Goal: Information Seeking & Learning: Learn about a topic

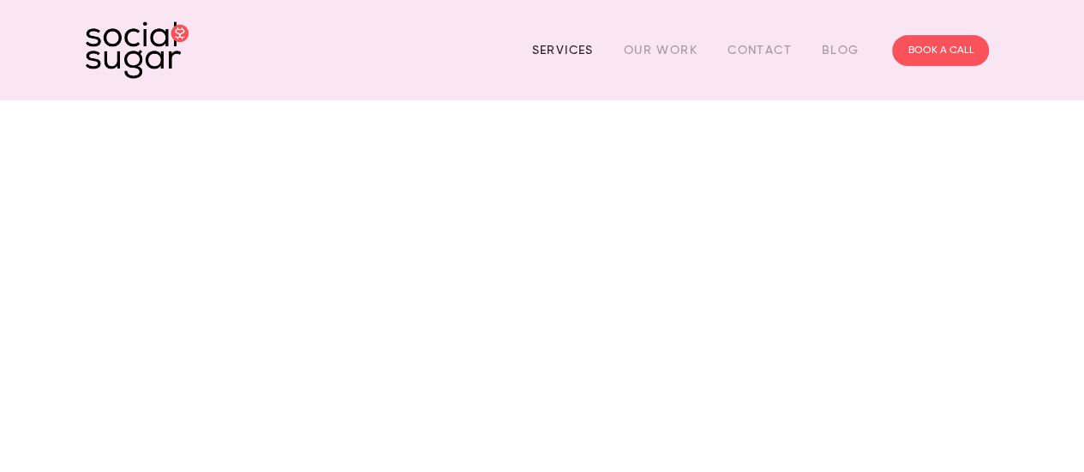
click at [565, 52] on link "Services" at bounding box center [562, 50] width 62 height 27
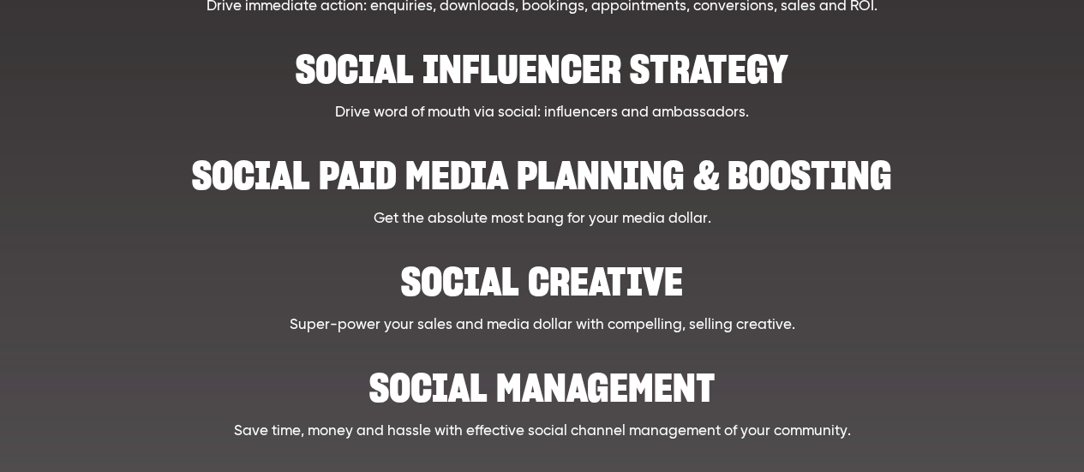
scroll to position [513, 0]
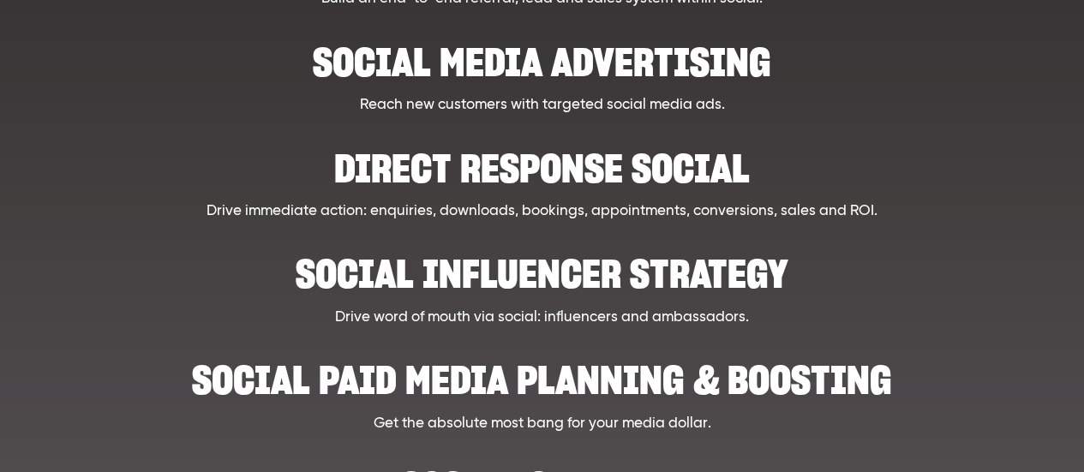
click at [560, 255] on h2 "Social influencer strategy" at bounding box center [541, 265] width 786 height 52
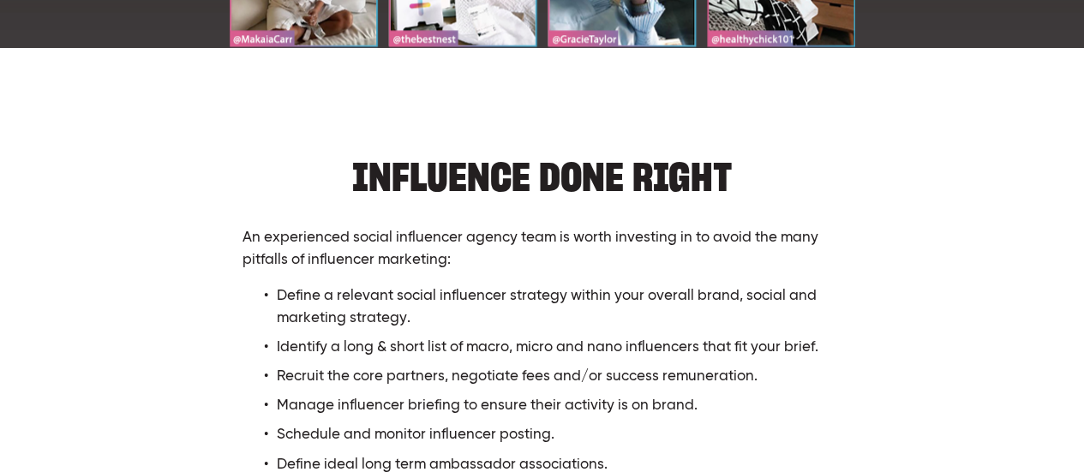
scroll to position [1199, 0]
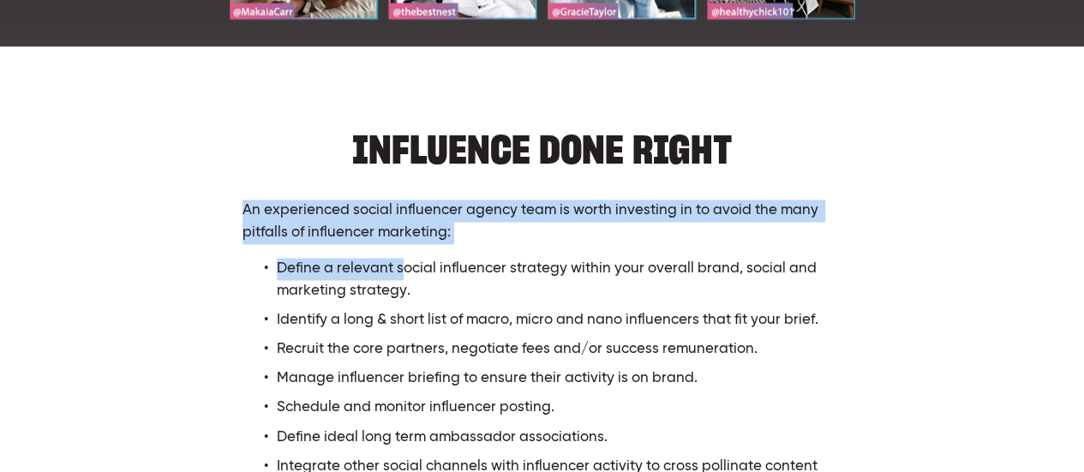
drag, startPoint x: 247, startPoint y: 210, endPoint x: 442, endPoint y: 280, distance: 207.6
click at [412, 268] on div "INFLUENCE DONE RIGHT An experienced social influencer agency team is worth inve…" at bounding box center [541, 321] width 599 height 413
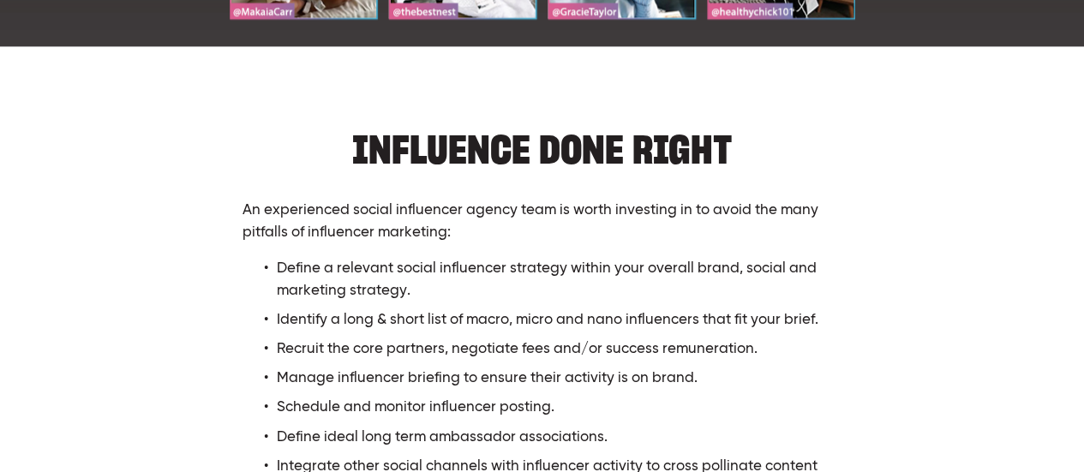
click at [514, 282] on p "Define a relevant social influencer strategy within your overall brand, social …" at bounding box center [559, 280] width 564 height 44
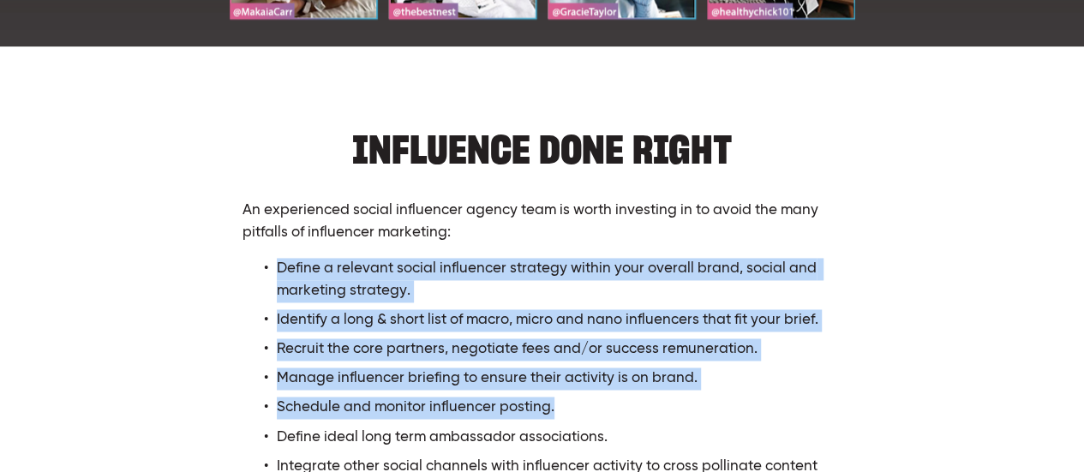
drag, startPoint x: 278, startPoint y: 268, endPoint x: 559, endPoint y: 408, distance: 313.7
click at [561, 409] on ul "Define a relevant social influencer strategy within your overall brand, social …" at bounding box center [541, 393] width 599 height 270
click at [541, 319] on p "Identify a long & short list of macro, micro and nano influencers that fit your…" at bounding box center [559, 320] width 564 height 22
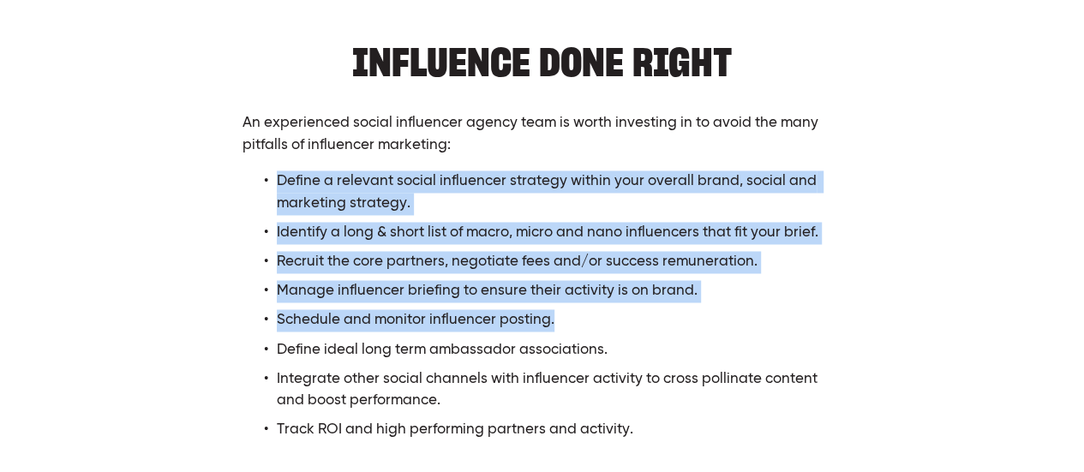
scroll to position [1371, 0]
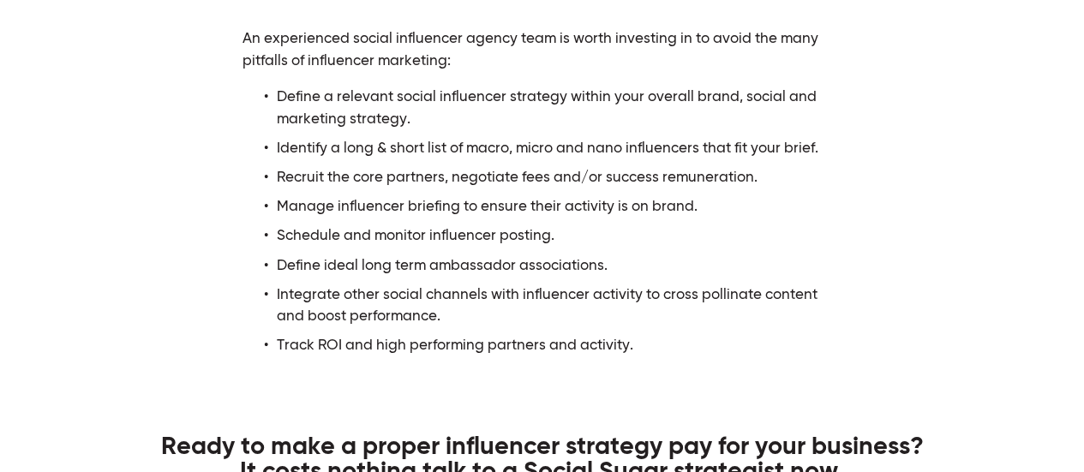
click at [420, 278] on ul "Define a relevant social influencer strategy within your overall brand, social …" at bounding box center [541, 222] width 599 height 270
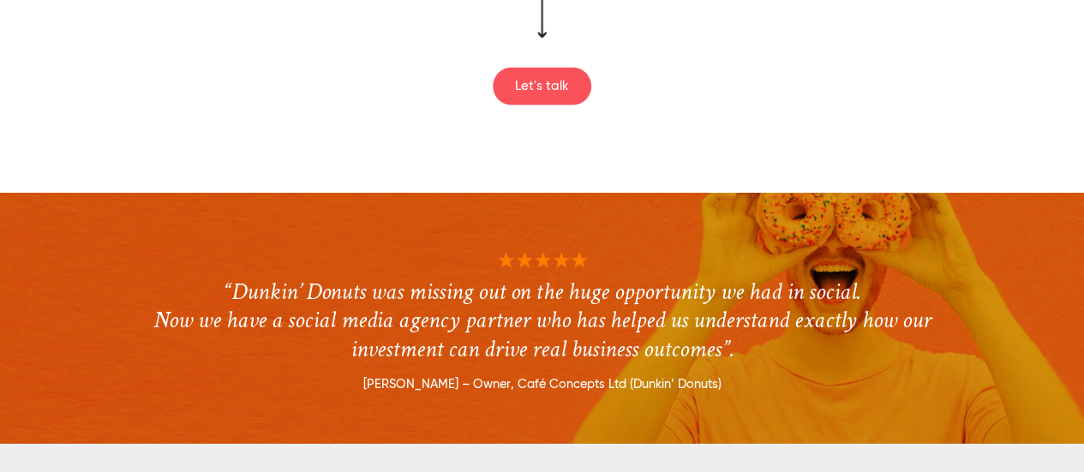
scroll to position [1885, 0]
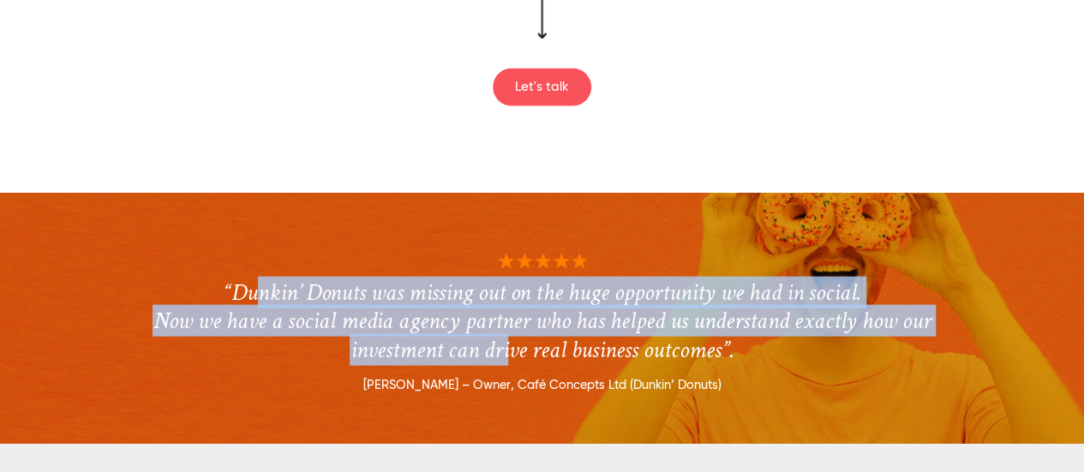
drag, startPoint x: 250, startPoint y: 301, endPoint x: 502, endPoint y: 359, distance: 258.5
click at [502, 359] on h3 "“Dunkin’ Donuts was missing out on the huge opportunity we had in social. Now w…" at bounding box center [541, 289] width 786 height 149
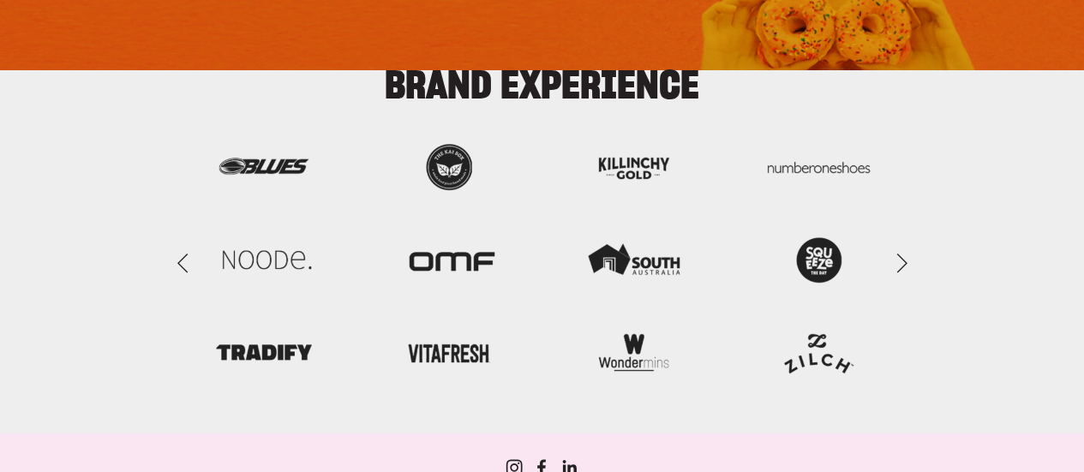
scroll to position [2313, 0]
